Goal: Ask a question: Seek information or help from site administrators or community

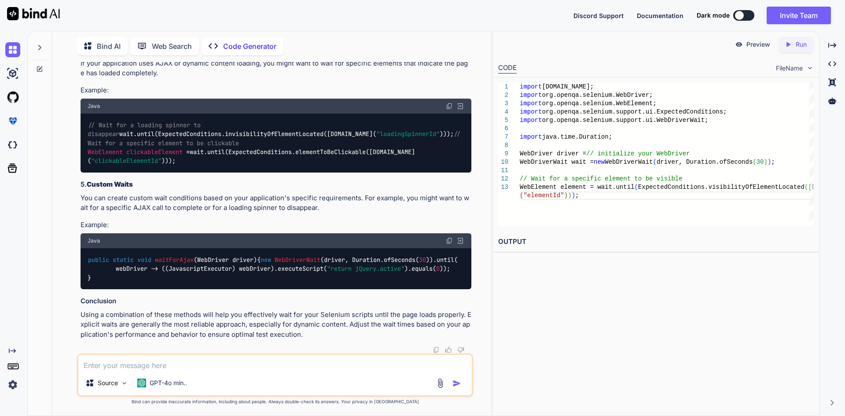
scroll to position [2705, 0]
click at [222, 365] on textarea at bounding box center [275, 363] width 394 height 16
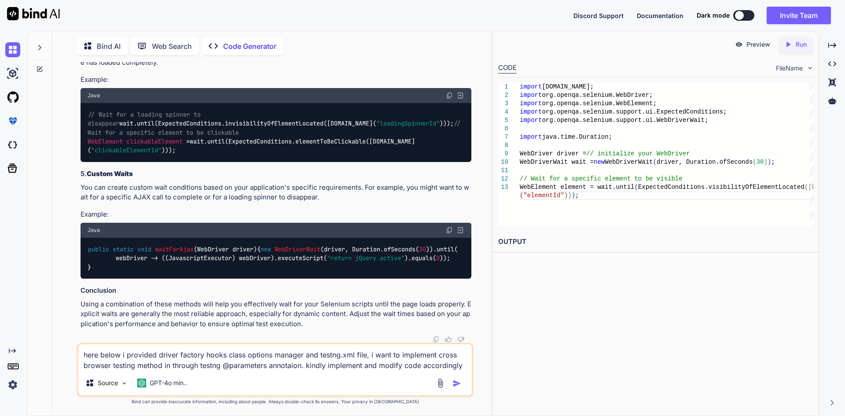
paste textarea "package com.qa.cannabislife.factory; import java.io.FileInputStream; import jav…"
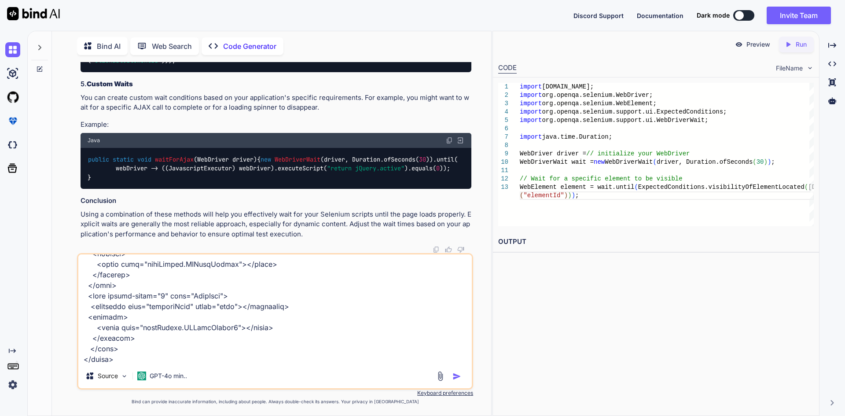
type textarea "here below i provided driver factory hooks class options manager and testng.xml…"
click at [457, 375] on img "button" at bounding box center [457, 376] width 9 height 9
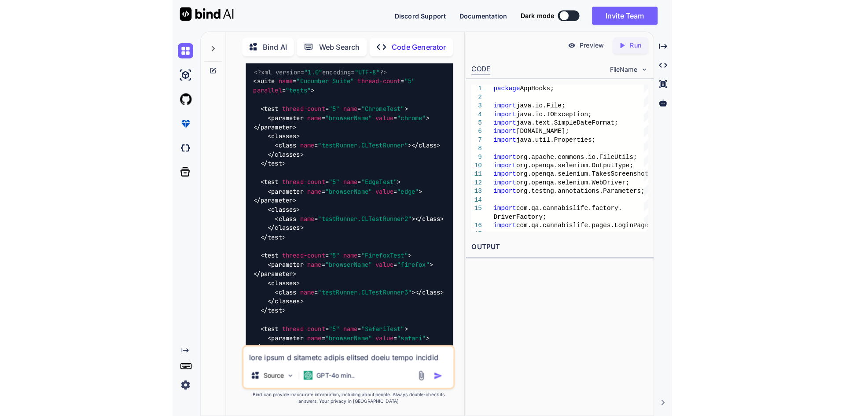
scroll to position [5605, 0]
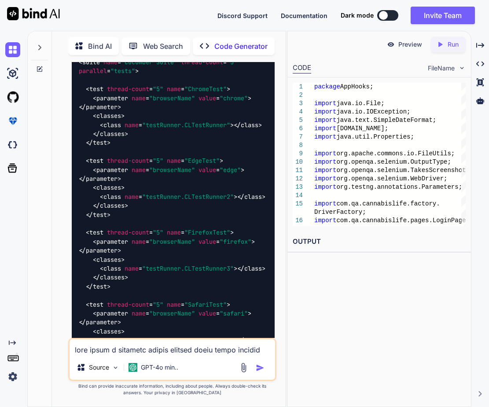
drag, startPoint x: 107, startPoint y: 180, endPoint x: 254, endPoint y: 178, distance: 147.1
copy code "prop.setProperty( "browser" , browserName);"
drag, startPoint x: 158, startPoint y: 152, endPoint x: 222, endPoint y: 151, distance: 64.3
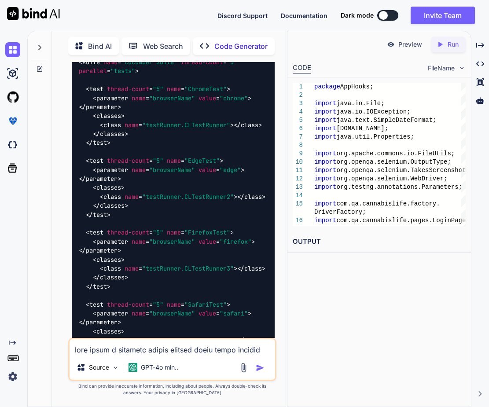
copy span "String browserName"
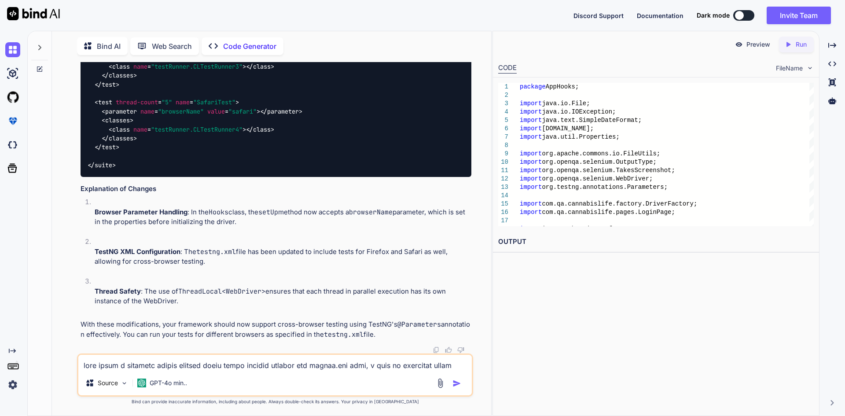
scroll to position [4478, 0]
click at [282, 158] on div "<?xml version= "1.0" encoding= "UTF-8" ?> < suite name = "Cucumber Suite" threa…" at bounding box center [276, 26] width 391 height 302
click at [165, 364] on textarea at bounding box center [275, 363] width 394 height 16
paste textarea "108 [main] WARN org.testng.xml.TestNGContentHandler - It is strongly recommende…"
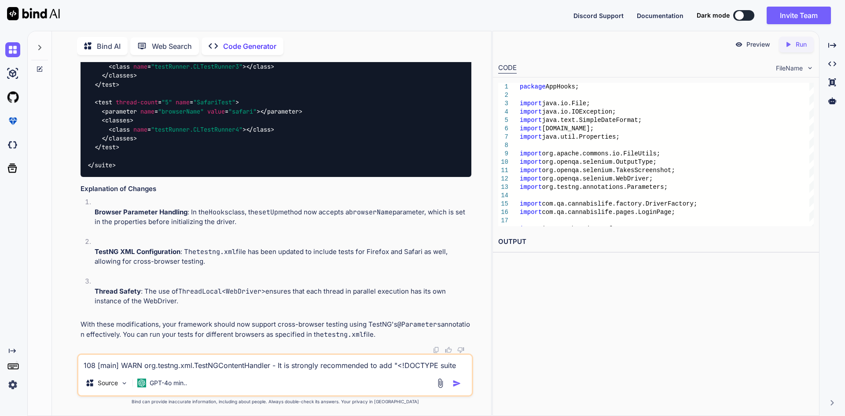
scroll to position [85, 0]
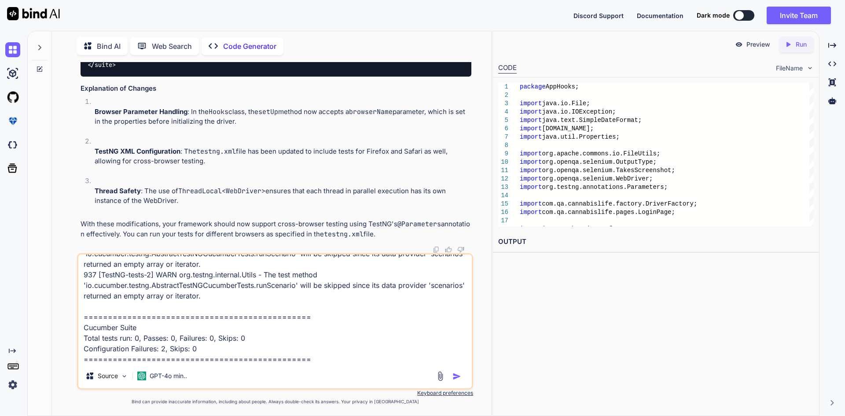
type textarea "108 [main] WARN org.testng.xml.TestNGContentHandler - It is strongly recommende…"
click at [456, 374] on img "button" at bounding box center [457, 376] width 9 height 9
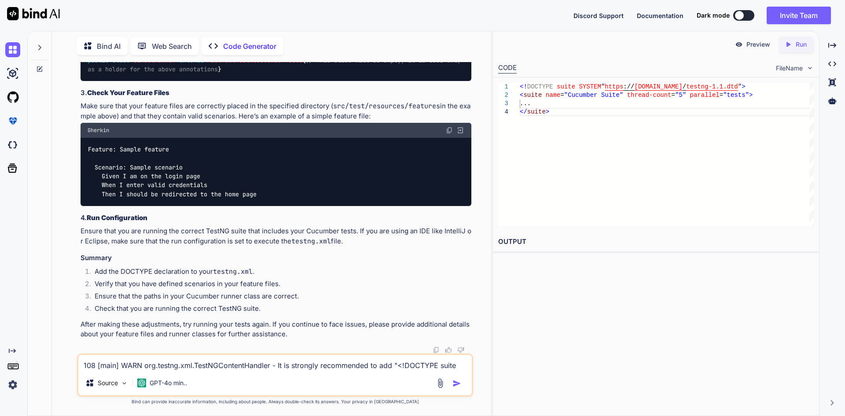
scroll to position [5538, 0]
click at [145, 362] on textarea "108 [main] WARN org.testng.xml.TestNGContentHandler - It is strongly recommende…" at bounding box center [275, 363] width 394 height 16
paste textarea "<?xml version="1.0" encoding="UTF-8"?> <!DOCTYPE suite SYSTEM "[URL][DOMAIN_NAM…"
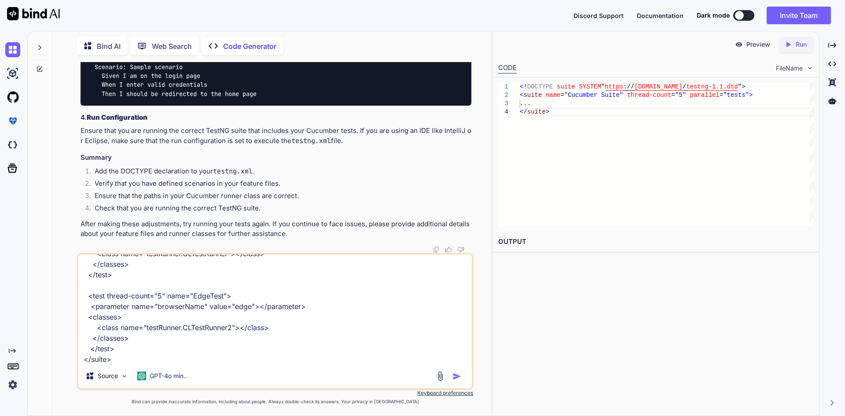
type textarea "<?xml version="1.0" encoding="UTF-8"?> <!DOCTYPE suite SYSTEM "[URL][DOMAIN_NAM…"
click at [458, 376] on img "button" at bounding box center [457, 376] width 9 height 9
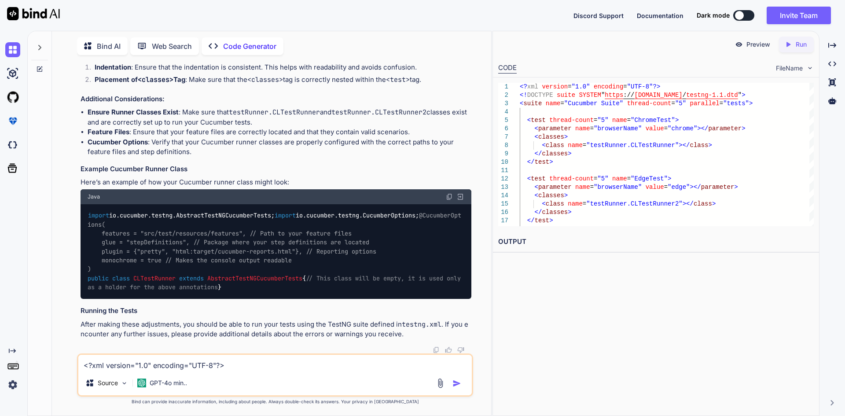
scroll to position [5939, 0]
click at [177, 359] on textarea "<?xml version="1.0" encoding="UTF-8"?> <!DOCTYPE suite SYSTEM "[URL][DOMAIN_NAM…" at bounding box center [275, 363] width 394 height 16
paste textarea "331 [main] INFO org.testng.internal.Utils - [TestNG] Running: D:\Java programs\…"
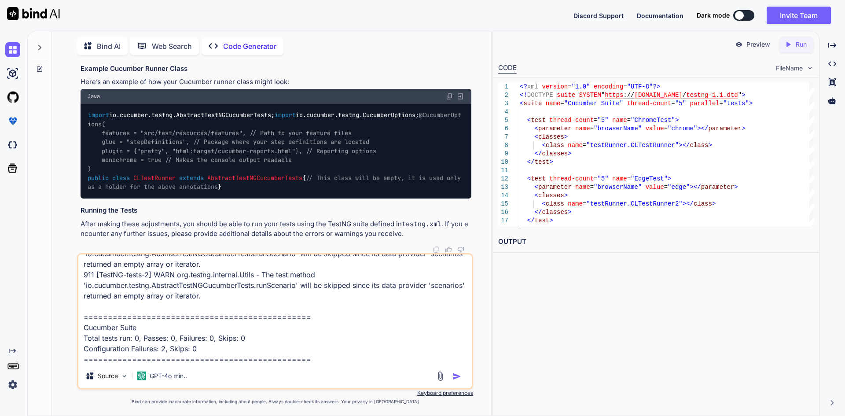
scroll to position [55, 0]
type textarea "331 [main] INFO org.testng.internal.Utils - [TestNG] Running: D:\Java programs\…"
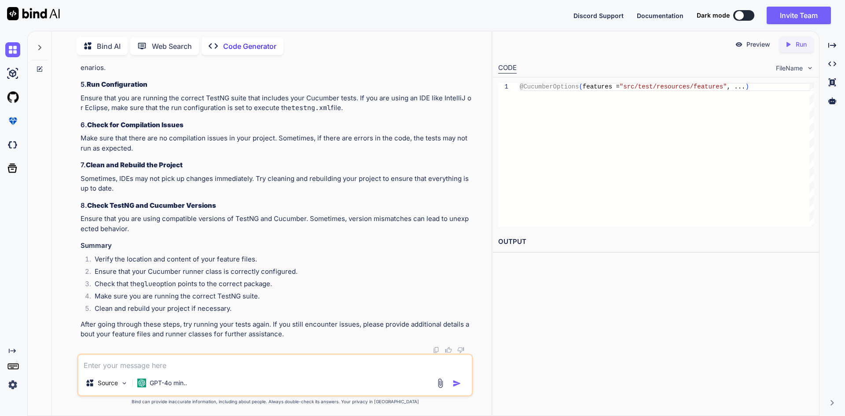
scroll to position [6555, 0]
drag, startPoint x: 80, startPoint y: 233, endPoint x: 370, endPoint y: 229, distance: 289.7
drag, startPoint x: 83, startPoint y: 263, endPoint x: 424, endPoint y: 267, distance: 340.8
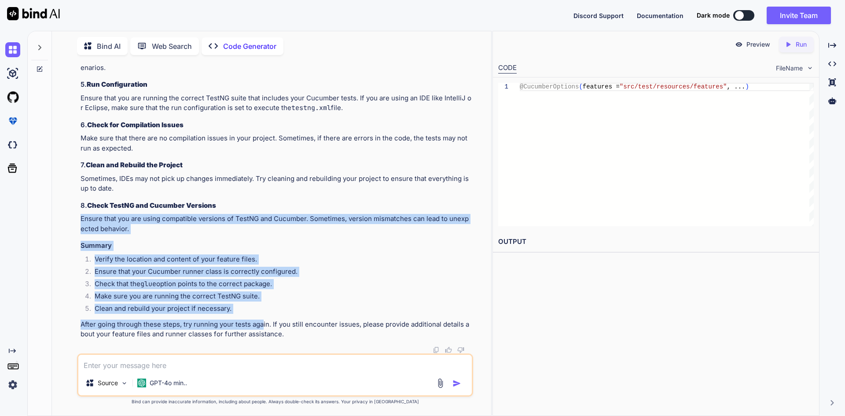
drag, startPoint x: 81, startPoint y: 219, endPoint x: 262, endPoint y: 319, distance: 206.7
click at [145, 245] on h3 "Summary" at bounding box center [276, 246] width 391 height 10
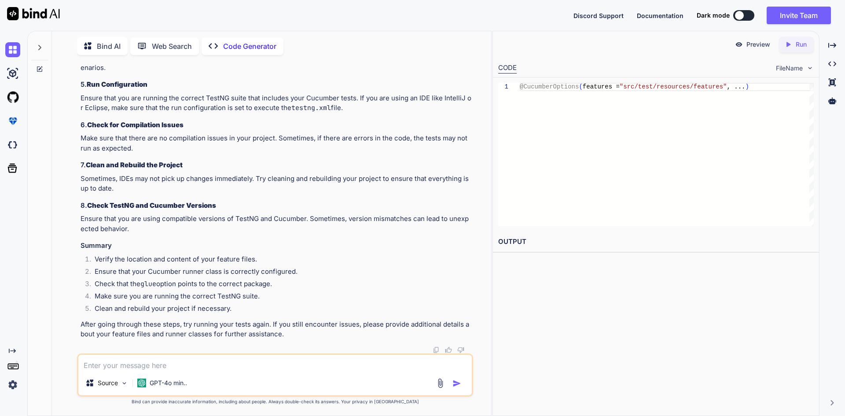
click at [223, 365] on textarea at bounding box center [275, 363] width 394 height 16
paste textarea "package testRunner; import io.cucumber.testng.AbstractTestNGCucumberTests; impo…"
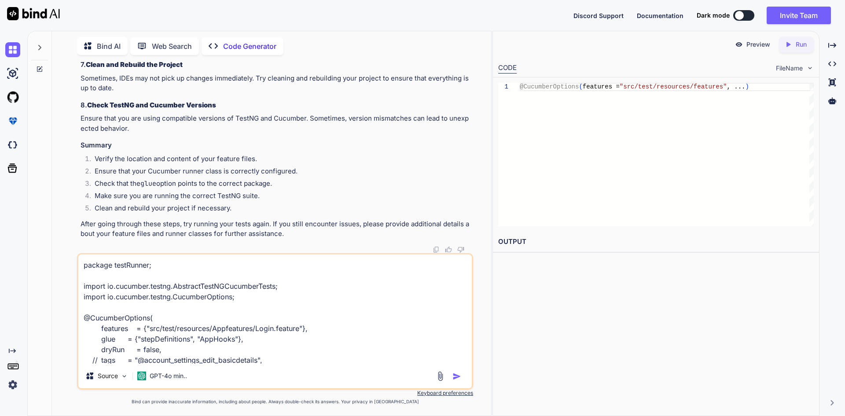
scroll to position [128, 0]
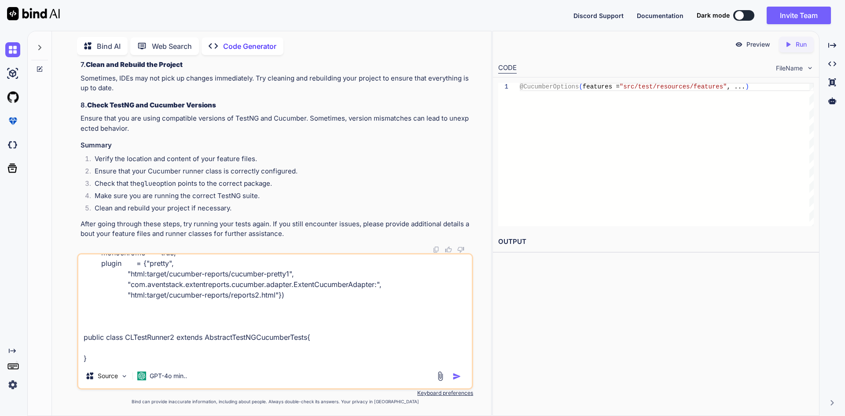
type textarea "package testRunner; import io.cucumber.testng.AbstractTestNGCucumberTests; impo…"
click at [457, 374] on img "button" at bounding box center [457, 376] width 9 height 9
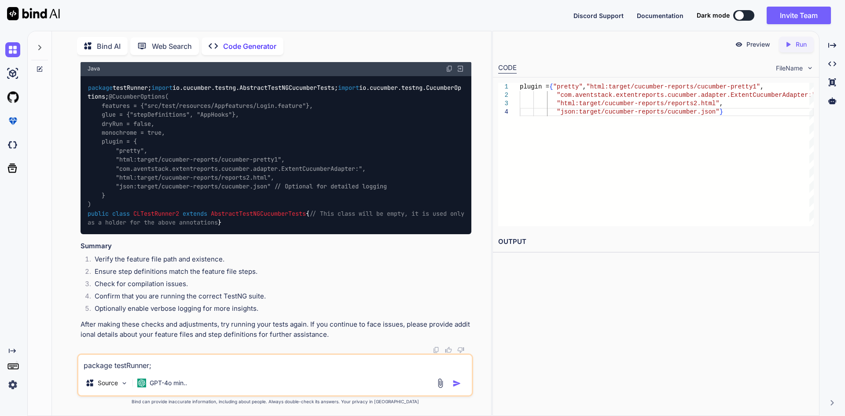
scroll to position [7745, 0]
click at [134, 29] on p "Sometimes, IDEs may not pick up changes immediately. Try cleaning and rebuildin…" at bounding box center [276, 19] width 391 height 20
click at [211, 46] on h3 "Example of a Complete Runner Class" at bounding box center [276, 41] width 391 height 10
